Goal: Task Accomplishment & Management: Manage account settings

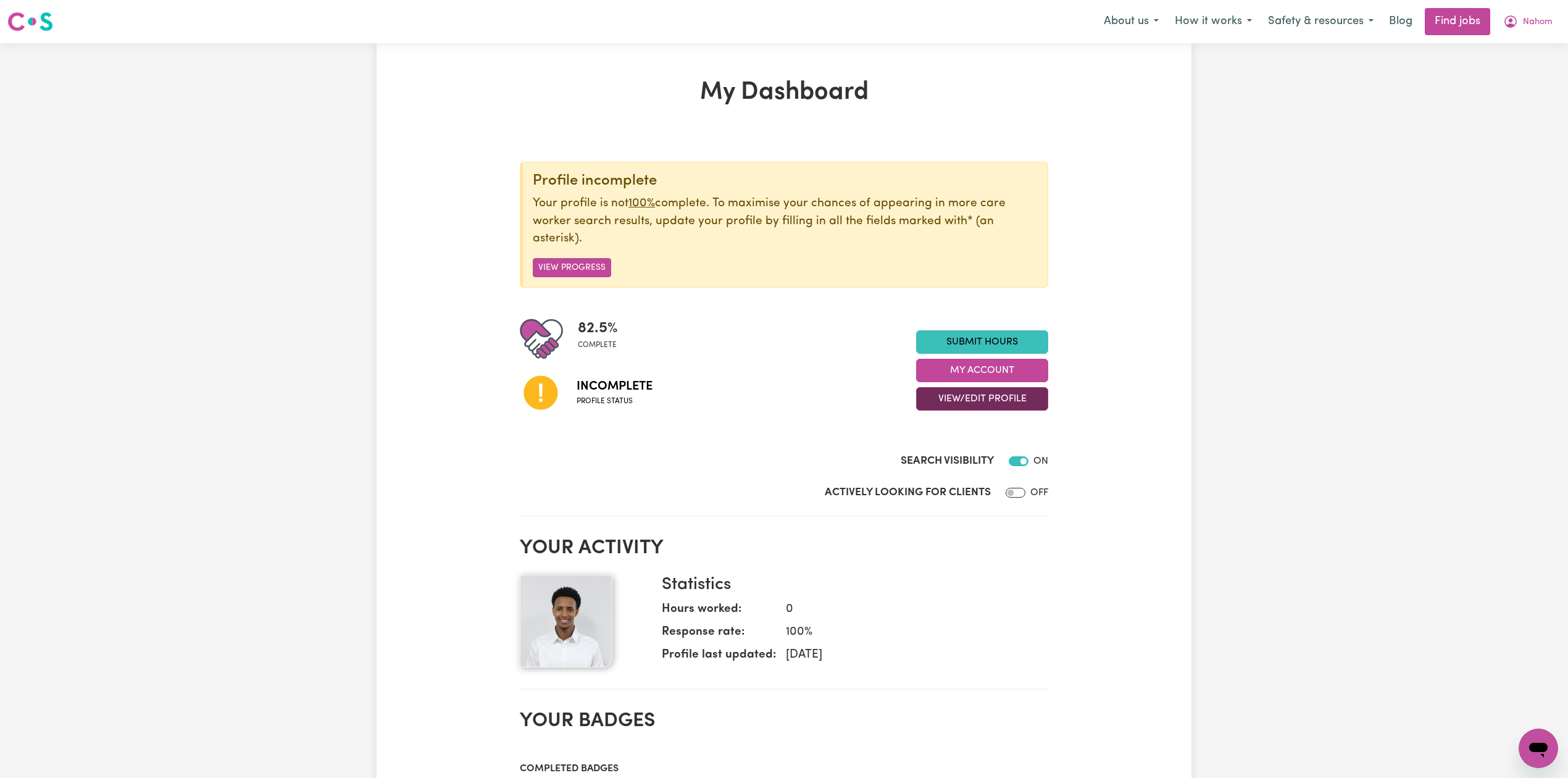
click at [959, 405] on button "View/Edit Profile" at bounding box center [982, 398] width 132 height 24
click at [942, 478] on link "Profile Completeness" at bounding box center [974, 480] width 116 height 24
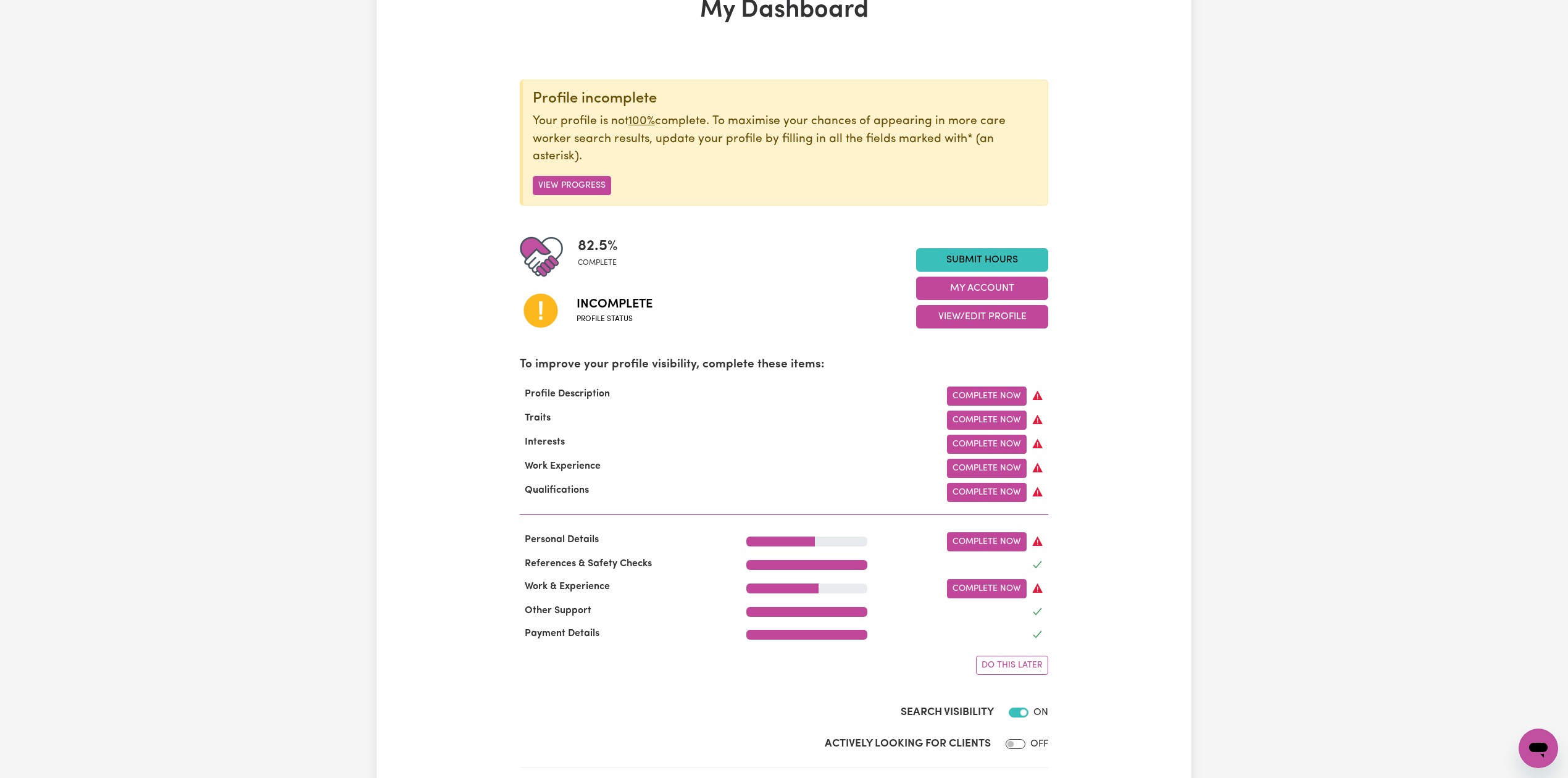
scroll to position [164, 0]
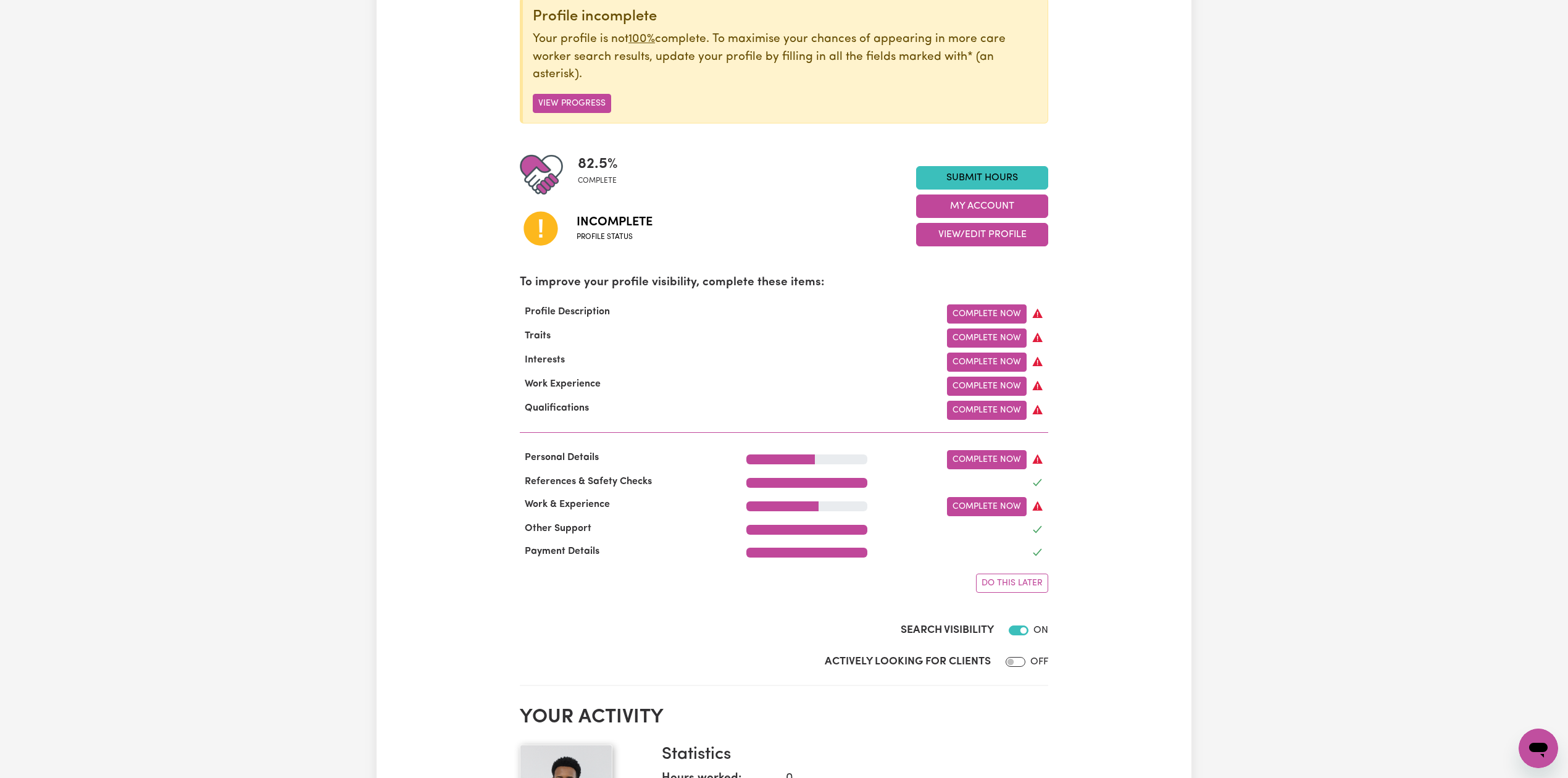
drag, startPoint x: 992, startPoint y: 233, endPoint x: 982, endPoint y: 251, distance: 20.6
click at [992, 233] on button "View/Edit Profile" at bounding box center [982, 235] width 132 height 24
click at [968, 293] on link "Edit Profile" at bounding box center [974, 291] width 116 height 24
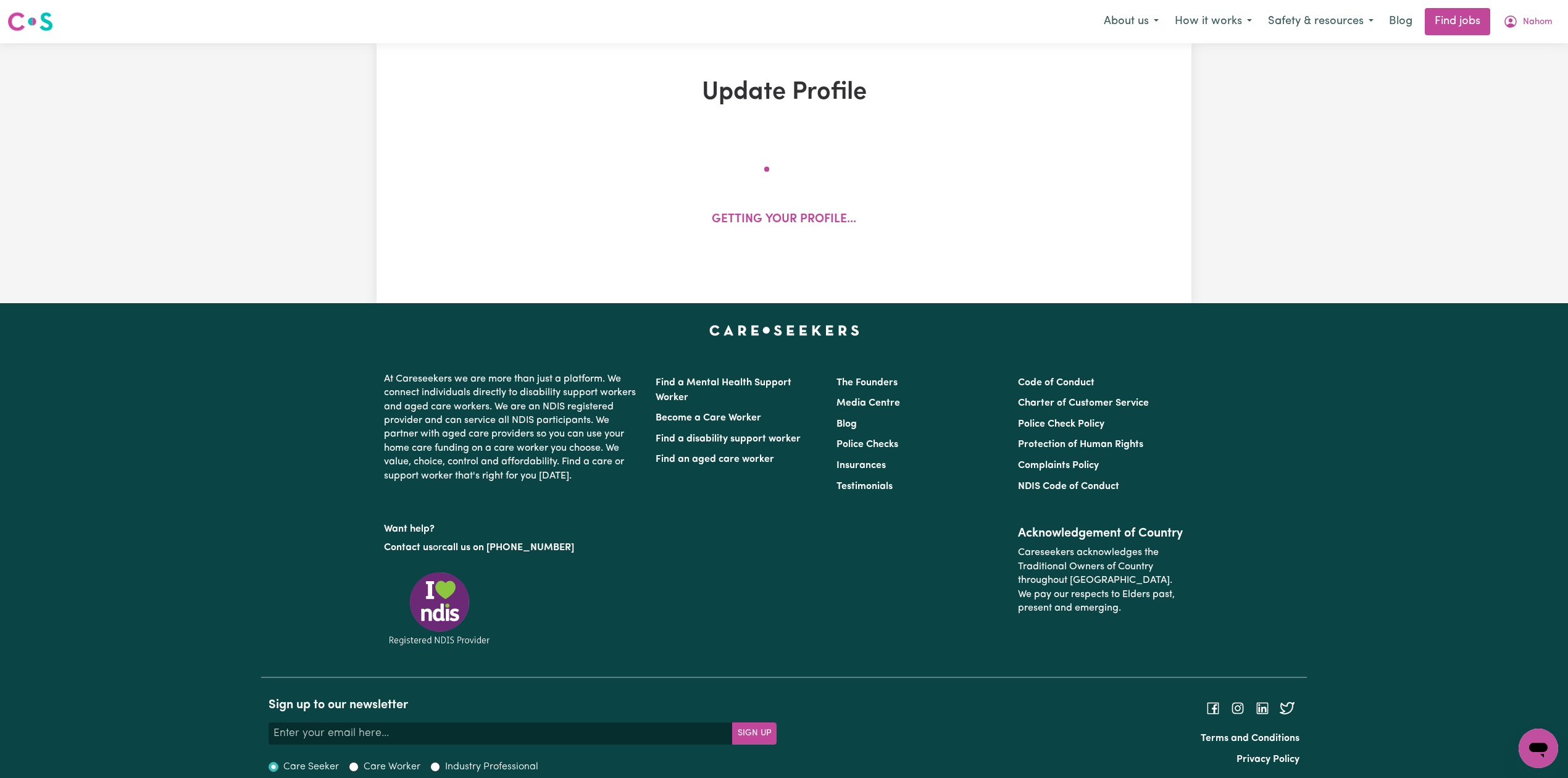
select select "[DEMOGRAPHIC_DATA]"
select select "[DEMOGRAPHIC_DATA] Citizen"
select select "Studying a healthcare related degree or qualification"
select select "72"
select select "104"
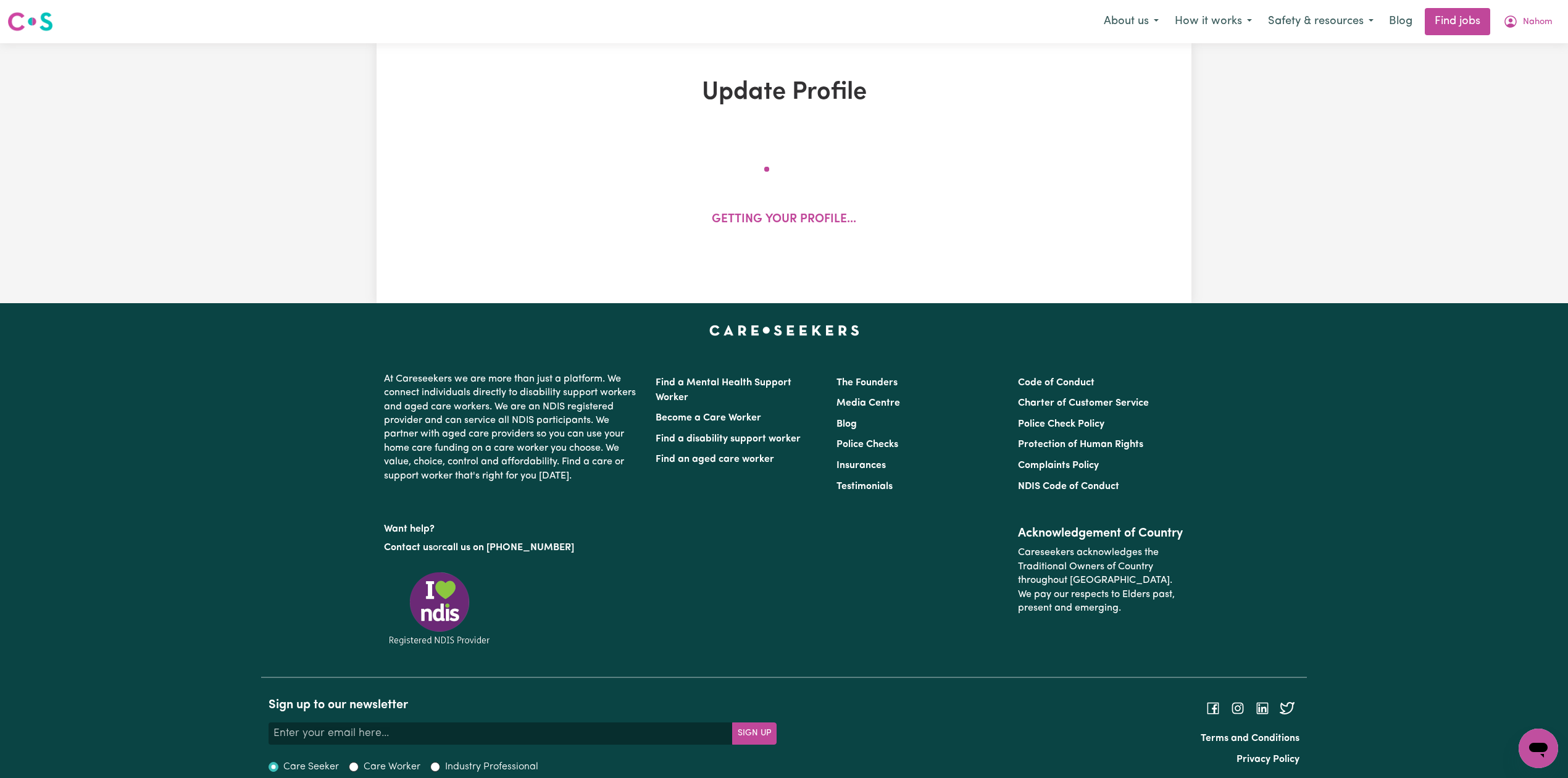
select select "122"
select select "160"
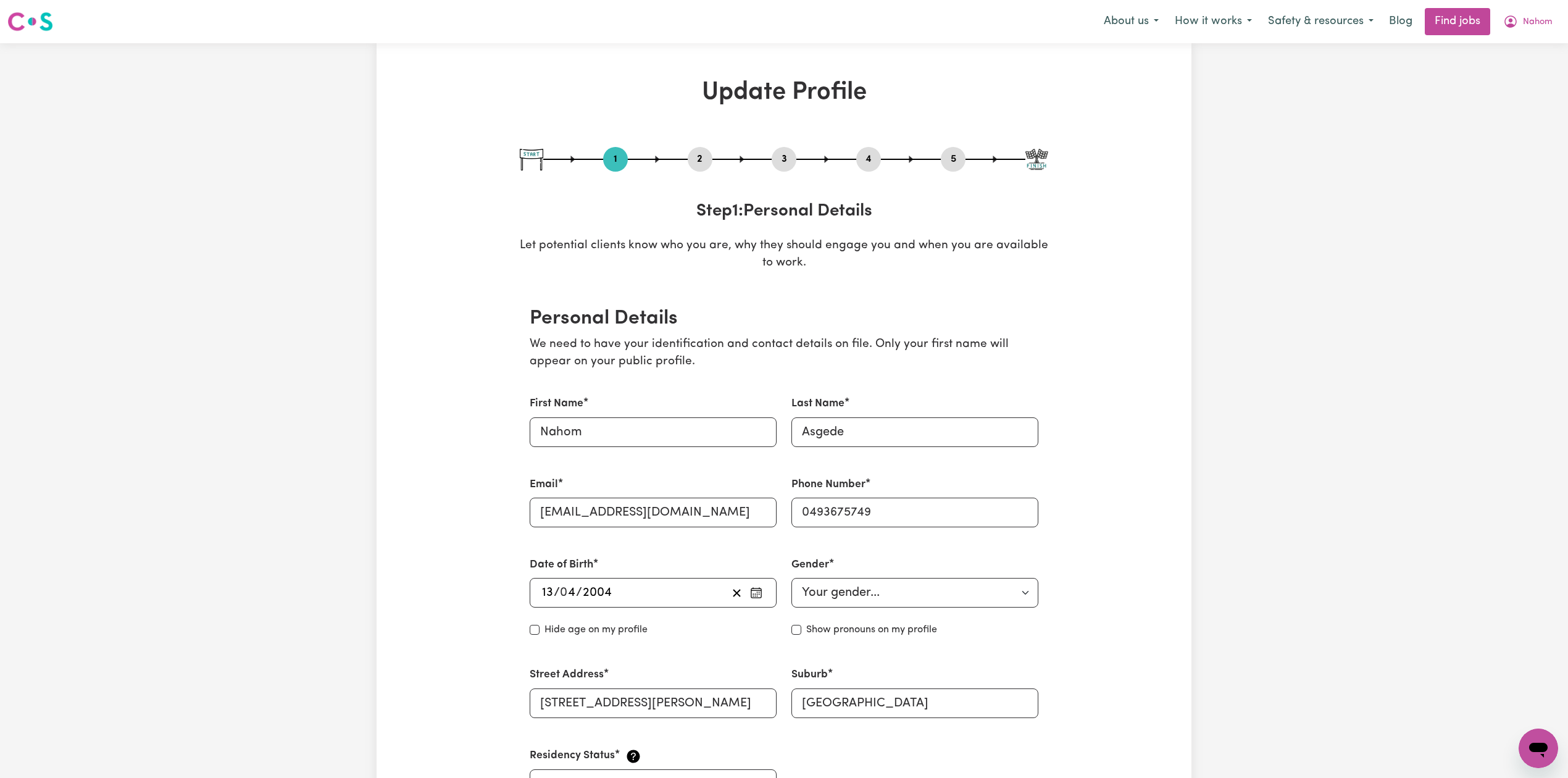
drag, startPoint x: 696, startPoint y: 160, endPoint x: 704, endPoint y: 188, distance: 29.1
click at [696, 164] on button "2" at bounding box center [700, 159] width 24 height 16
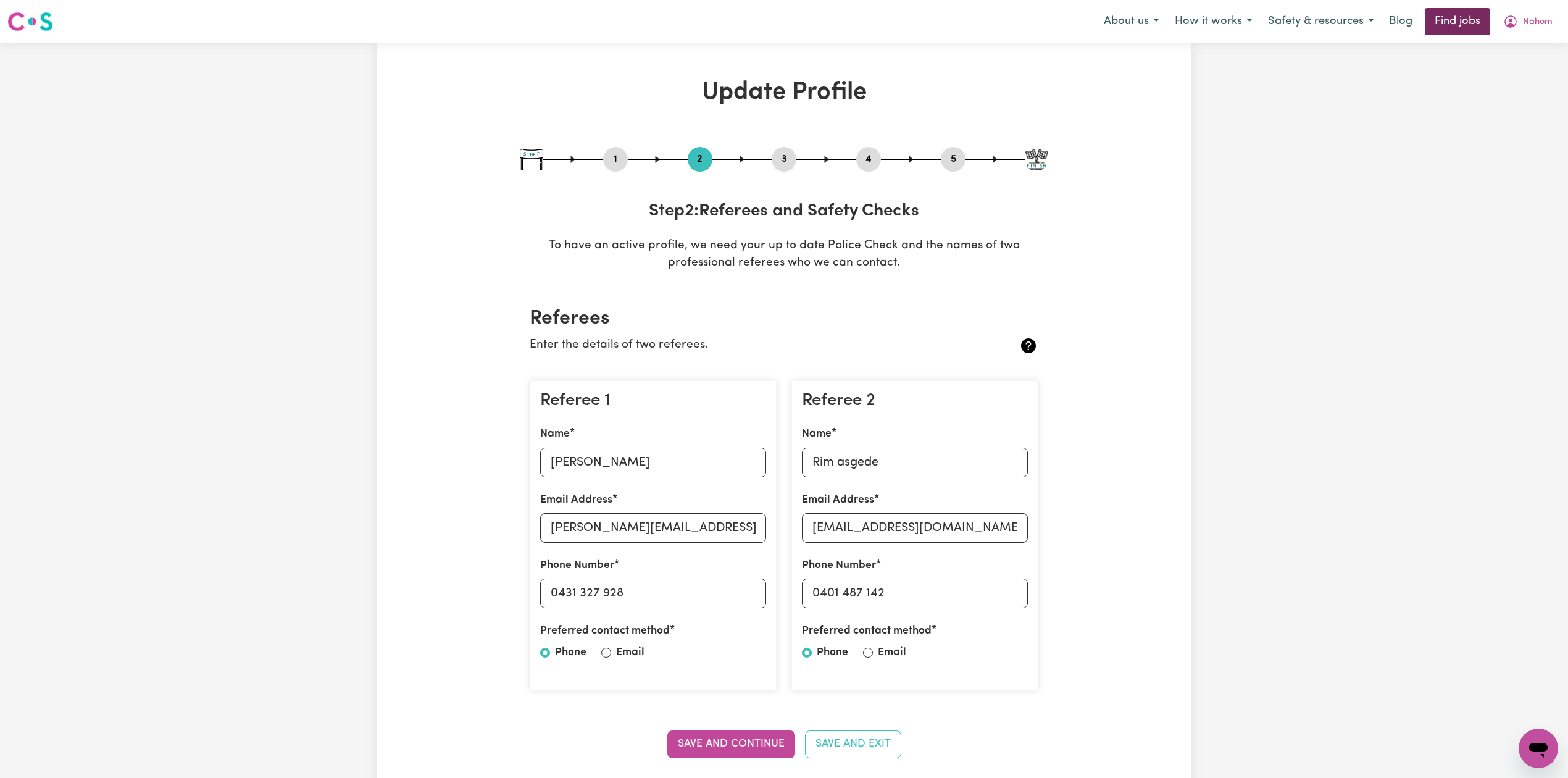
click at [1455, 23] on link "Find jobs" at bounding box center [1457, 22] width 65 height 27
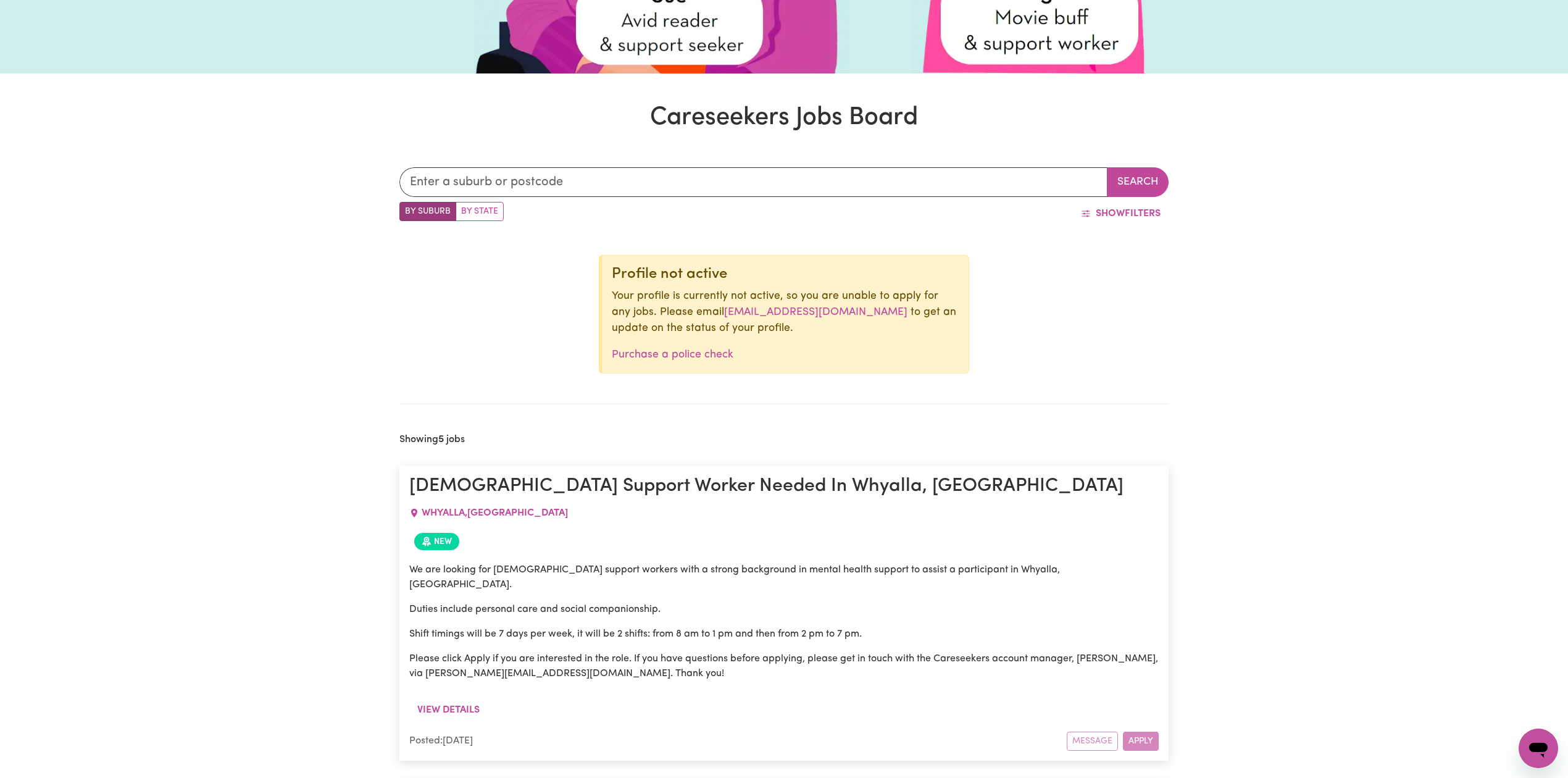
scroll to position [608, 0]
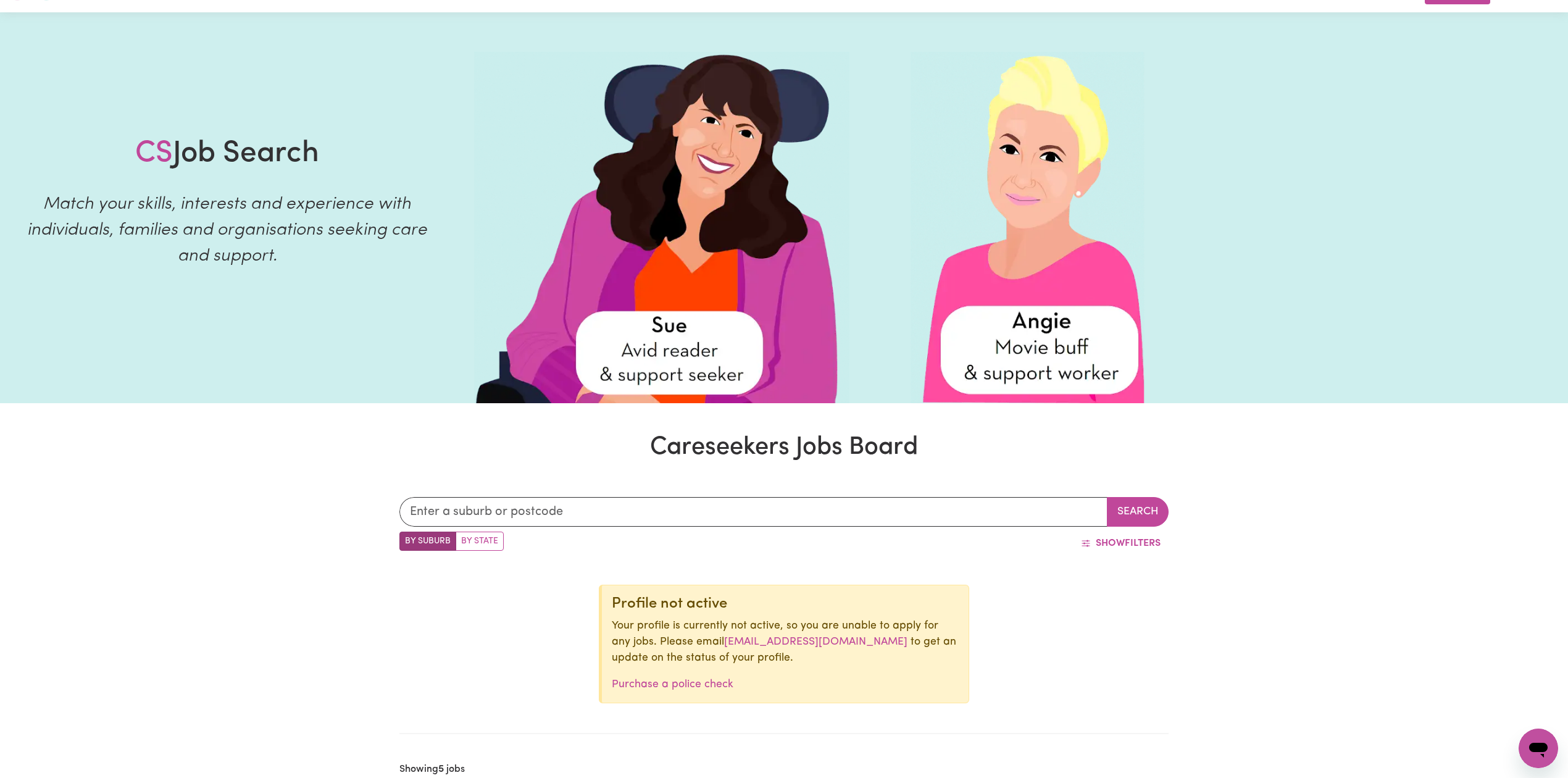
scroll to position [0, 0]
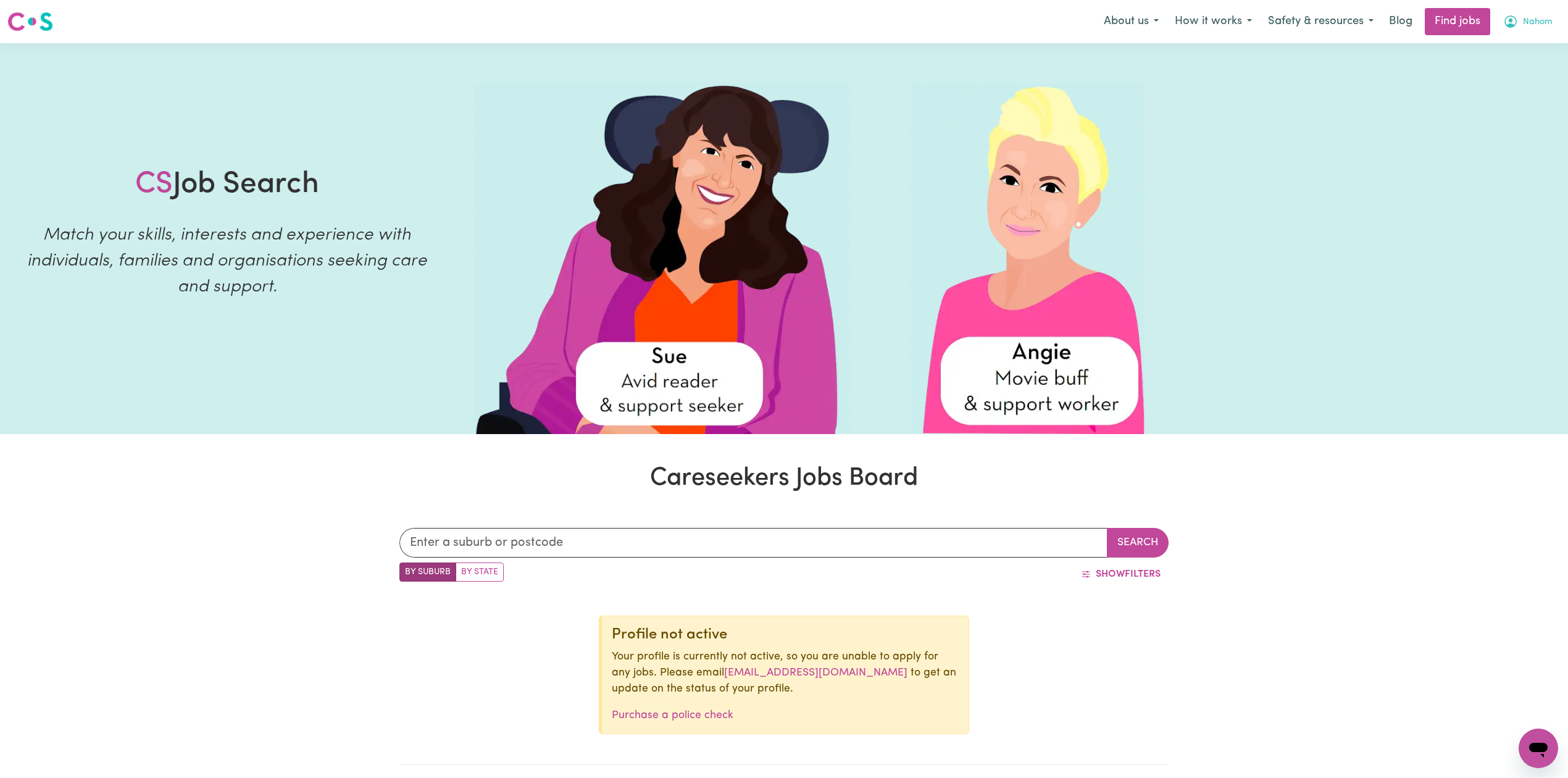
click at [1530, 32] on button "Nahom" at bounding box center [1527, 22] width 65 height 26
click at [1513, 95] on link "Logout" at bounding box center [1511, 94] width 98 height 24
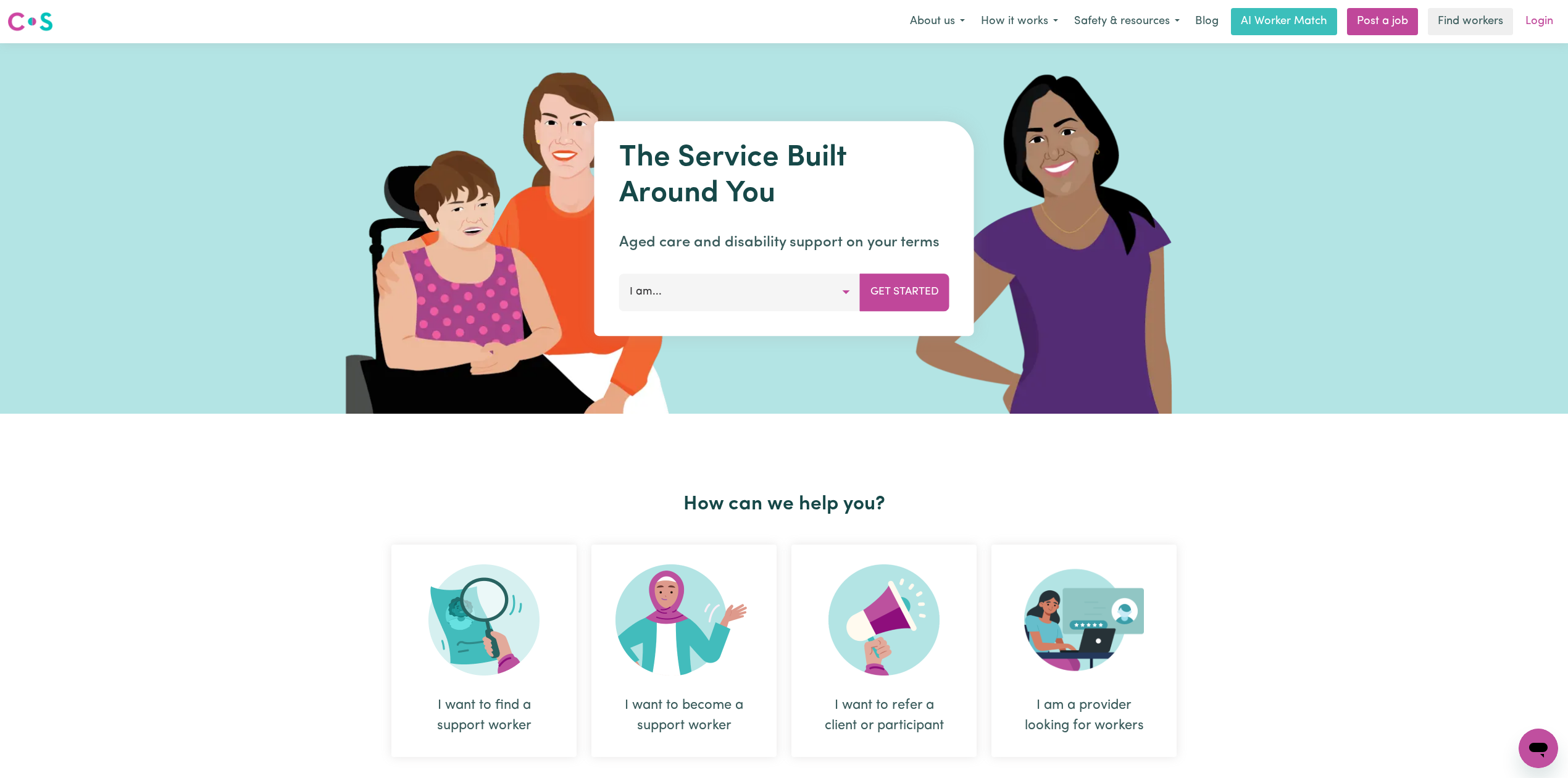
click at [1527, 21] on link "Login" at bounding box center [1539, 22] width 42 height 27
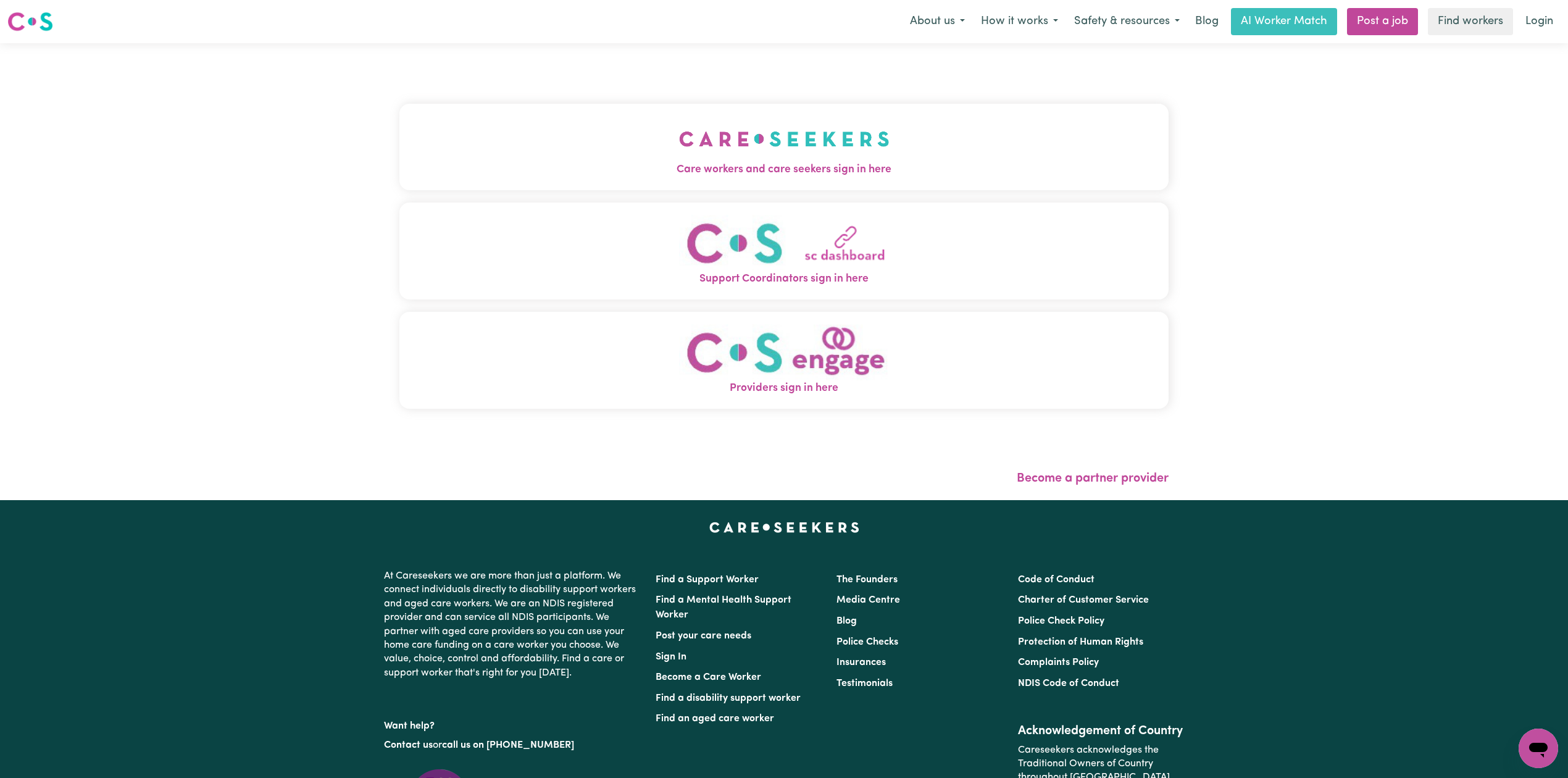
click at [558, 99] on div "Care workers and care seekers sign in here Support Coordinators sign in here Pr…" at bounding box center [784, 262] width 769 height 389
click at [502, 156] on button "Care workers and care seekers sign in here" at bounding box center [784, 147] width 769 height 87
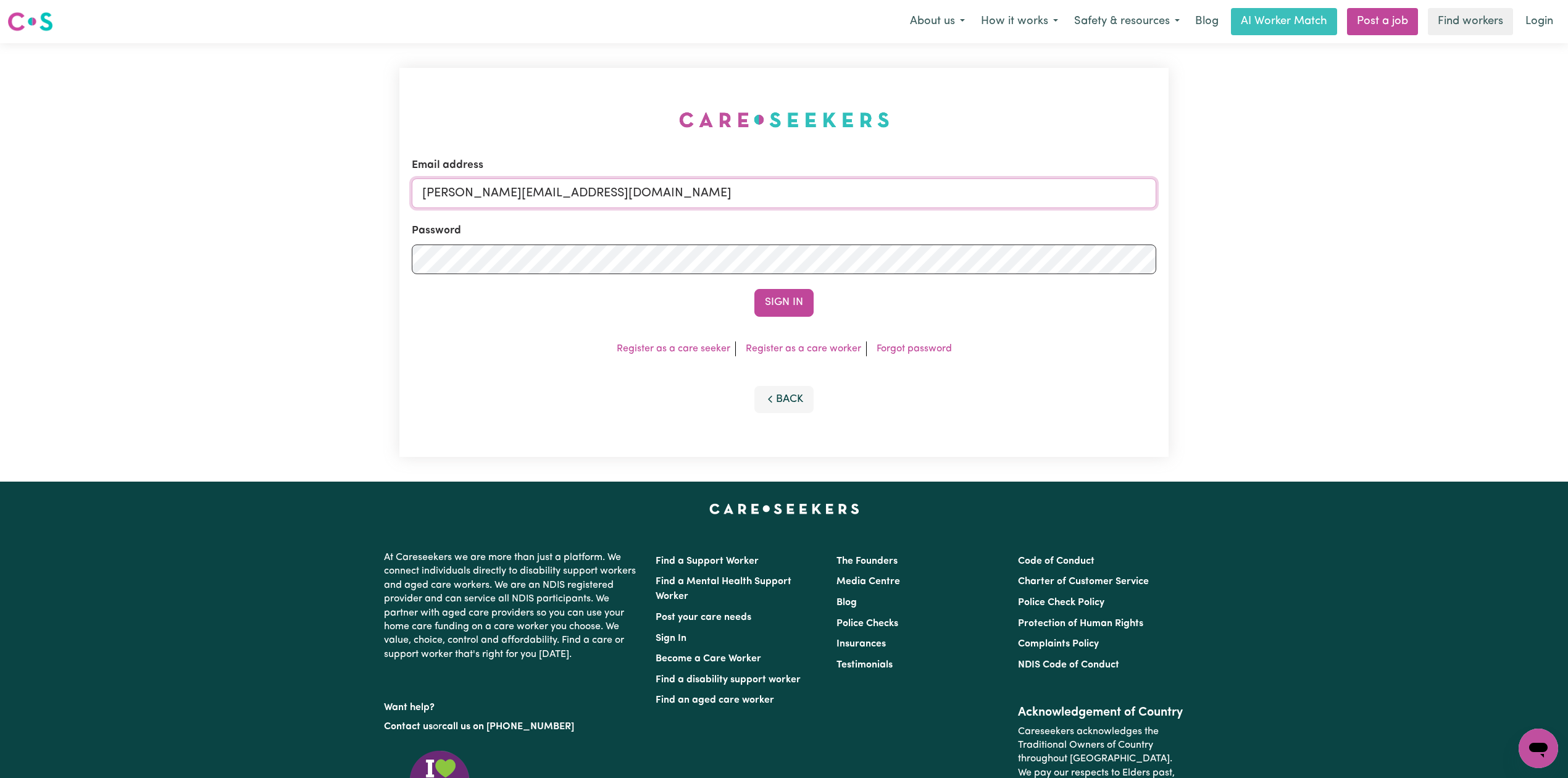
click at [708, 198] on input "[PERSON_NAME][EMAIL_ADDRESS][DOMAIN_NAME]" at bounding box center [784, 192] width 744 height 29
drag, startPoint x: 487, startPoint y: 189, endPoint x: 706, endPoint y: 212, distance: 220.2
click at [706, 212] on form "Email address Superuser~[EMAIL_ADDRESS][DOMAIN_NAME] Password Sign In" at bounding box center [784, 236] width 744 height 159
type input "Superuser~[EMAIL_ADDRESS][DOMAIN_NAME]"
click at [761, 301] on button "Sign In" at bounding box center [784, 302] width 59 height 27
